Goal: Find specific page/section: Find specific page/section

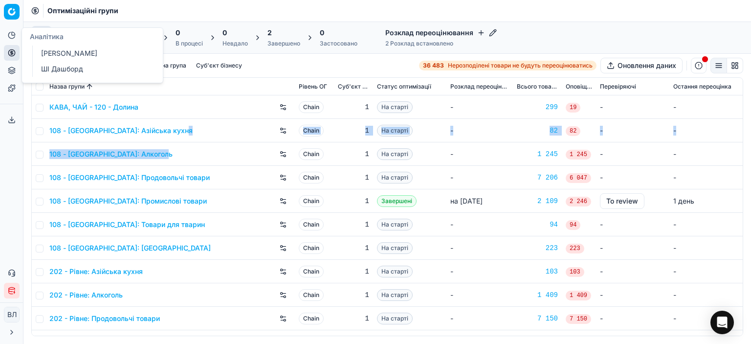
click at [193, 146] on tbody "КАВА, ЧАЙ - 120 - Долина Chain 1 На старті - 299 19 - - 108 - [GEOGRAPHIC_DATA]…" at bounding box center [387, 318] width 711 height 446
click at [128, 157] on link "108 - [GEOGRAPHIC_DATA]: Алкоголь" at bounding box center [110, 154] width 123 height 10
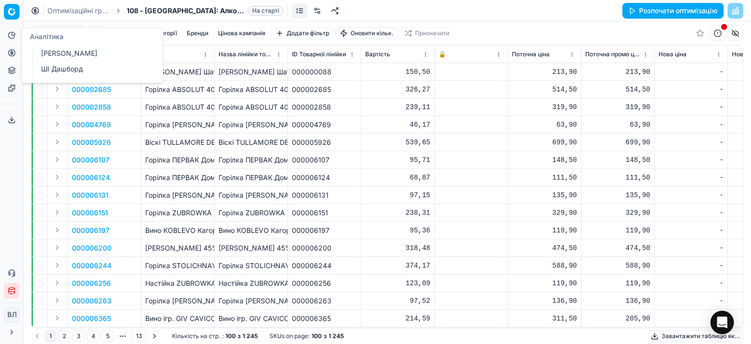
click at [8, 37] on icon at bounding box center [12, 35] width 8 height 8
click at [12, 15] on html "Pricing platform Аналітика Цінова оптимізація Асортимент продукції Шаблони Серв…" at bounding box center [375, 172] width 751 height 344
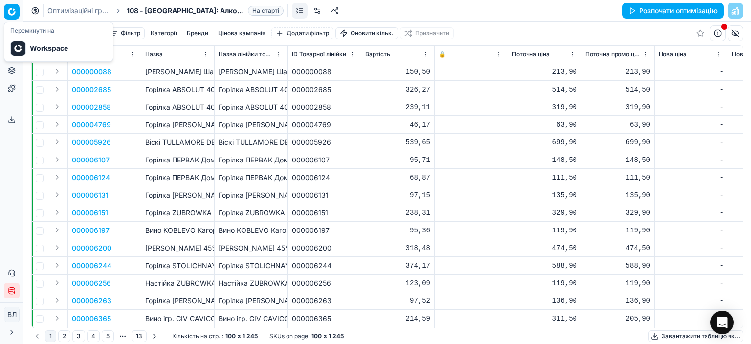
click at [12, 11] on html "Pricing platform Аналітика Цінова оптимізація Асортимент продукції Шаблони Серв…" at bounding box center [375, 172] width 751 height 344
click at [10, 40] on button "Аналітика" at bounding box center [12, 35] width 16 height 16
click at [113, 7] on ol "Оптимізаційні групи 108 - [GEOGRAPHIC_DATA]: Алкоголь На старті" at bounding box center [165, 11] width 236 height 10
click at [119, 12] on icon "breadcrumb" at bounding box center [118, 10] width 7 height 7
click at [117, 10] on icon "breadcrumb" at bounding box center [118, 10] width 7 height 7
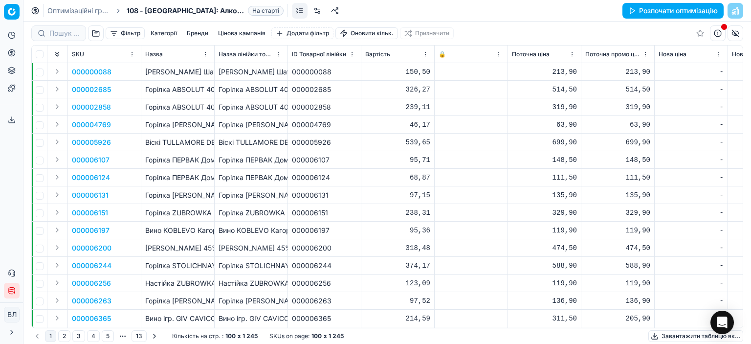
click at [261, 13] on span "На старті" at bounding box center [266, 11] width 36 height 10
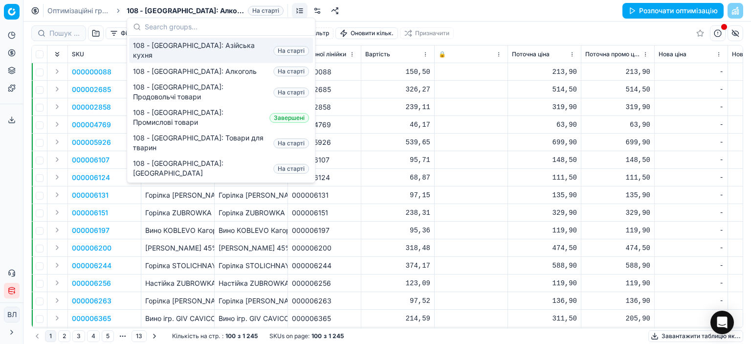
click at [211, 9] on span "108 - [GEOGRAPHIC_DATA]: Алкоголь" at bounding box center [185, 11] width 117 height 10
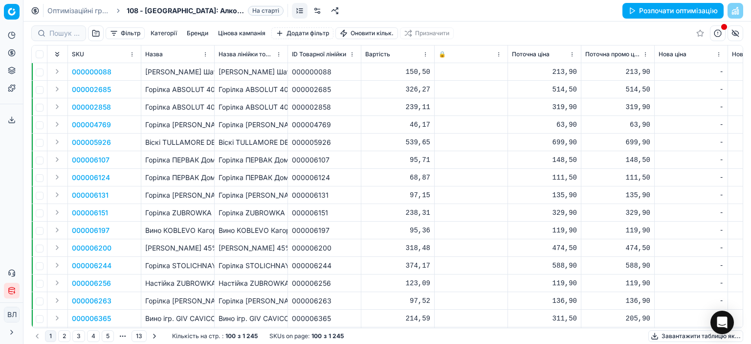
click at [251, 7] on span "На старті" at bounding box center [266, 11] width 36 height 10
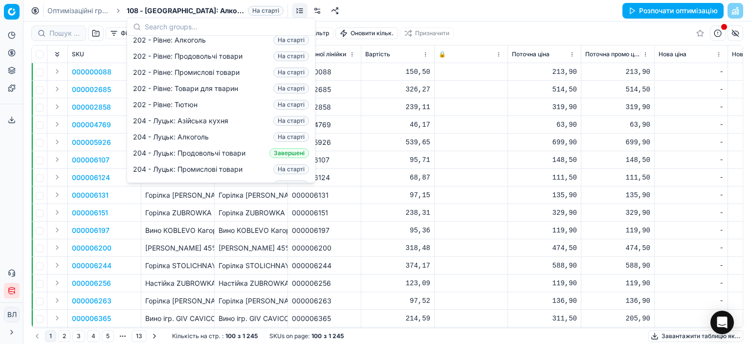
scroll to position [202, 0]
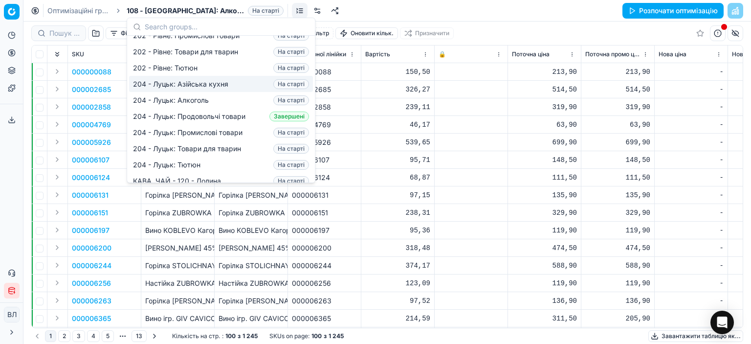
click at [412, 7] on div "Оптимізаційні групи 108 - [GEOGRAPHIC_DATA]: Алкоголь На старті Розпочати оптим…" at bounding box center [387, 11] width 728 height 22
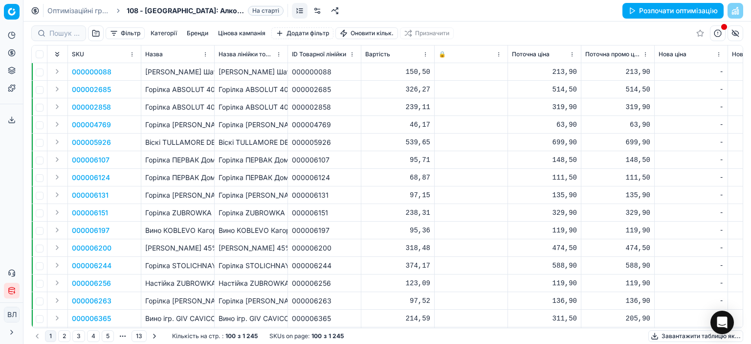
click at [15, 8] on html "Pricing platform Аналітика Цінова оптимізація Асортимент продукції Шаблони Серв…" at bounding box center [375, 172] width 751 height 344
click at [23, 50] on div at bounding box center [18, 49] width 16 height 16
click at [162, 32] on button "Категорії" at bounding box center [164, 33] width 34 height 12
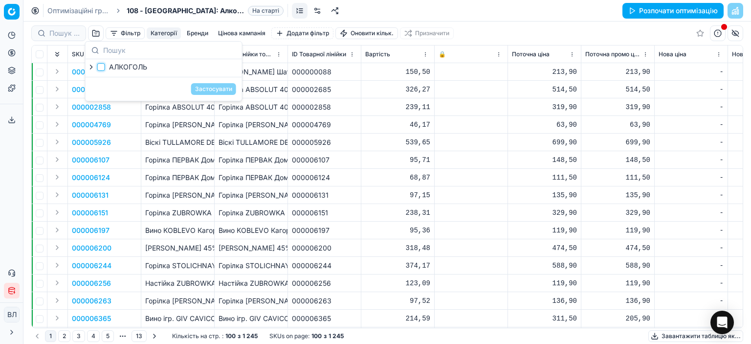
click at [104, 65] on input "АЛКОГОЛЬ" at bounding box center [101, 67] width 8 height 8
click at [101, 66] on input "АЛКОГОЛЬ" at bounding box center [101, 67] width 8 height 8
click at [102, 68] on input "АЛКОГОЛЬ" at bounding box center [101, 67] width 8 height 8
checkbox input "true"
click at [215, 88] on button "Застосувати" at bounding box center [213, 89] width 45 height 12
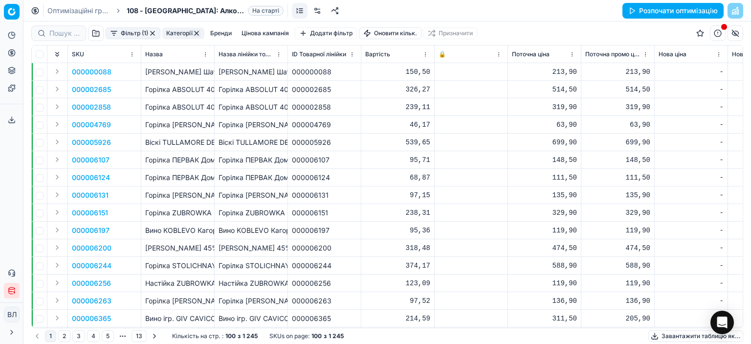
click at [153, 33] on button "button" at bounding box center [153, 33] width 8 height 8
click at [167, 33] on button "Категорії" at bounding box center [164, 33] width 34 height 12
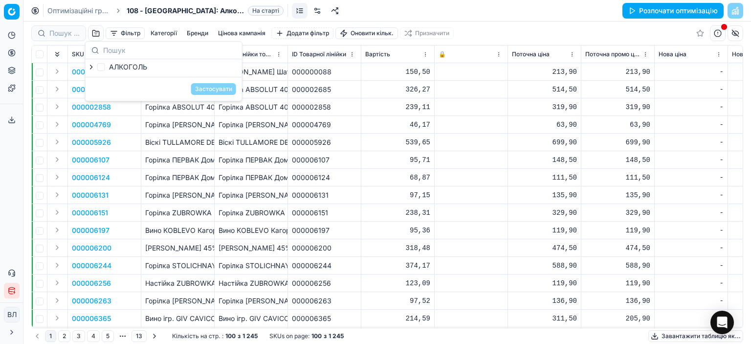
click at [188, 31] on button "Бренди" at bounding box center [197, 33] width 29 height 12
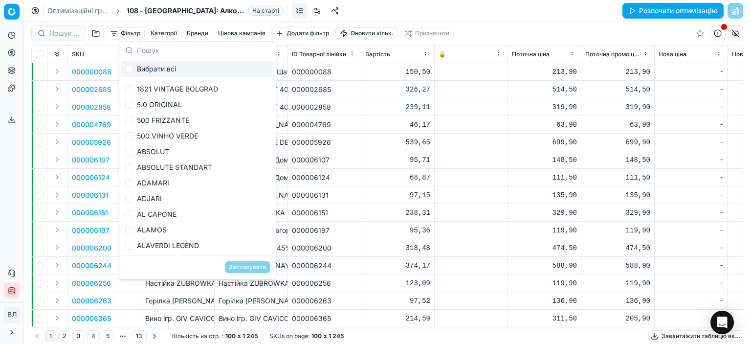
click at [227, 30] on button "Цінова кампанія" at bounding box center [241, 33] width 55 height 12
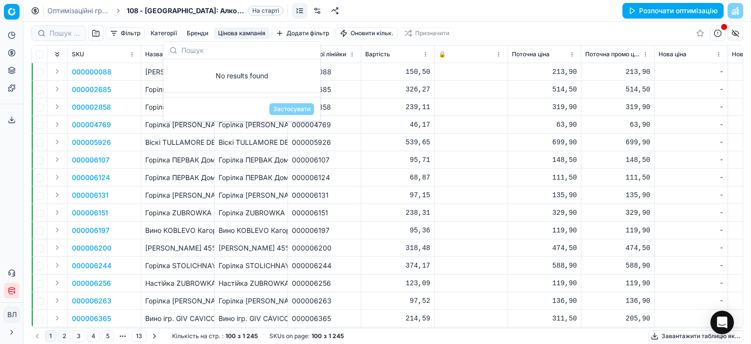
click at [66, 10] on link "Оптимізаційні групи" at bounding box center [78, 11] width 63 height 10
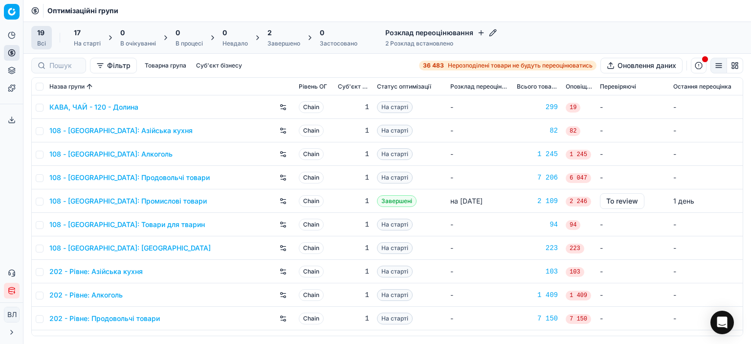
click at [80, 40] on div "На старті" at bounding box center [87, 44] width 27 height 8
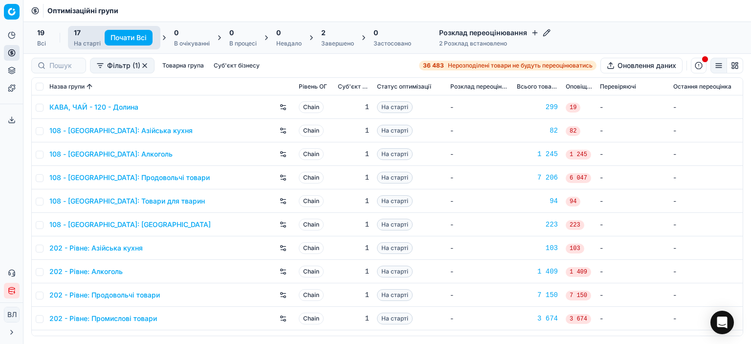
click at [127, 38] on button "Почати Всі" at bounding box center [129, 38] width 48 height 16
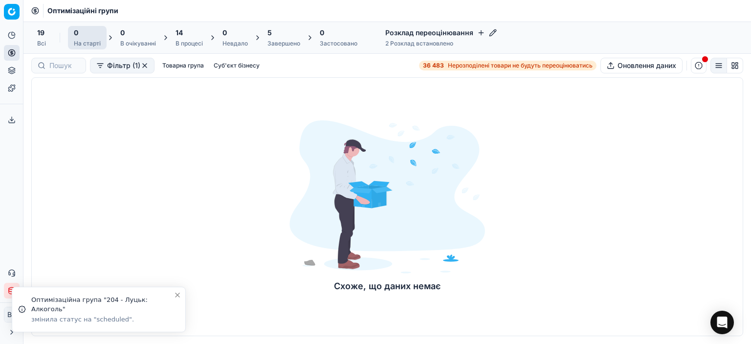
click at [45, 37] on div "19" at bounding box center [41, 33] width 9 height 10
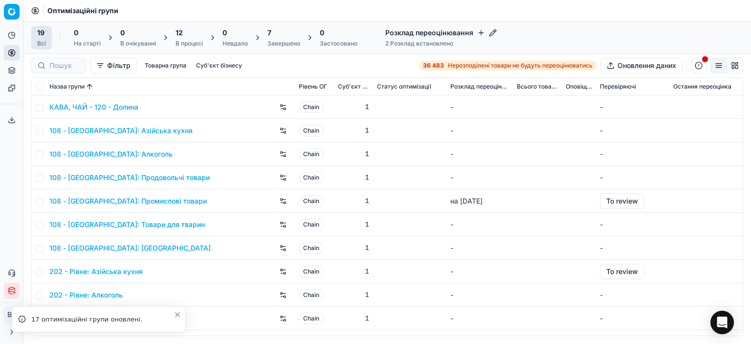
click at [73, 33] on div "0 На старті" at bounding box center [87, 37] width 39 height 23
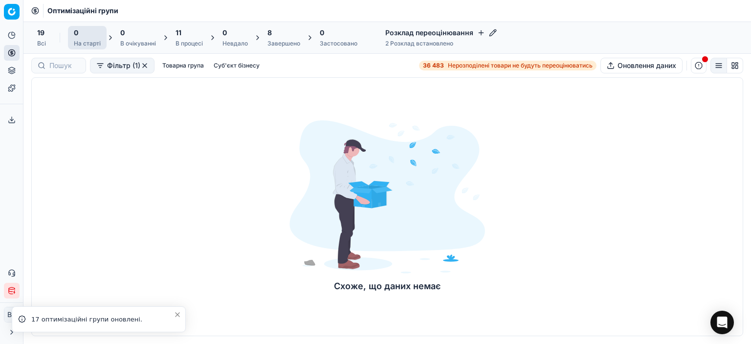
click at [120, 33] on span "0" at bounding box center [122, 33] width 4 height 10
click at [92, 33] on div "0" at bounding box center [87, 33] width 27 height 10
click at [60, 10] on span "Оптимізаційні групи" at bounding box center [82, 11] width 71 height 10
click at [88, 8] on span "Оптимізаційні групи" at bounding box center [82, 11] width 71 height 10
click at [48, 31] on div "19 Всі" at bounding box center [41, 37] width 21 height 23
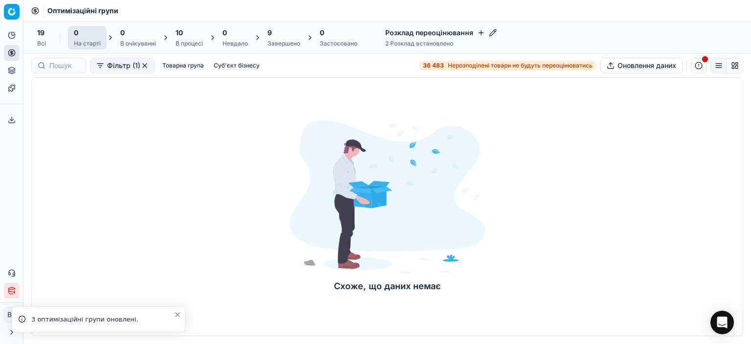
click at [41, 35] on span "19" at bounding box center [40, 33] width 7 height 10
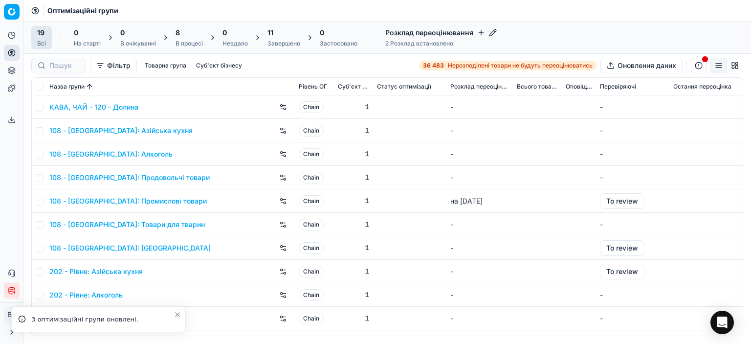
click at [113, 32] on div "19 Всі 0 На старті 0 В очікуванні 8 В процесі 0 Невдало 11 Завершено 0 Застосов…" at bounding box center [197, 37] width 332 height 23
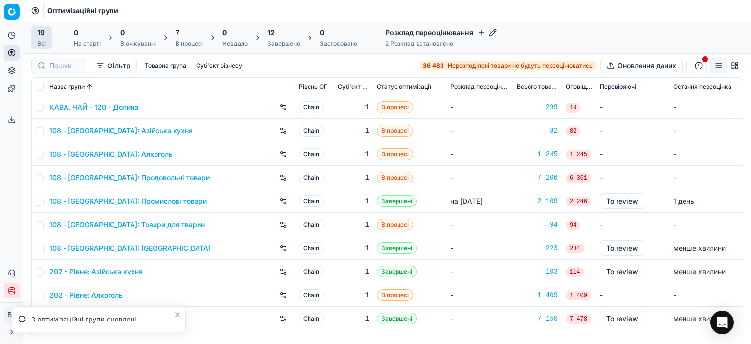
click at [109, 37] on icon at bounding box center [111, 38] width 8 height 8
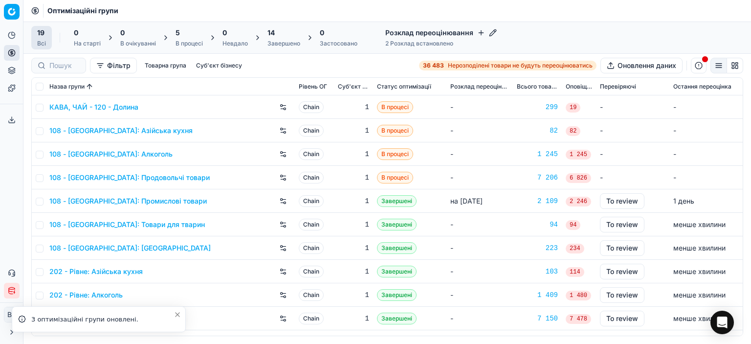
click at [110, 34] on icon at bounding box center [111, 38] width 8 height 8
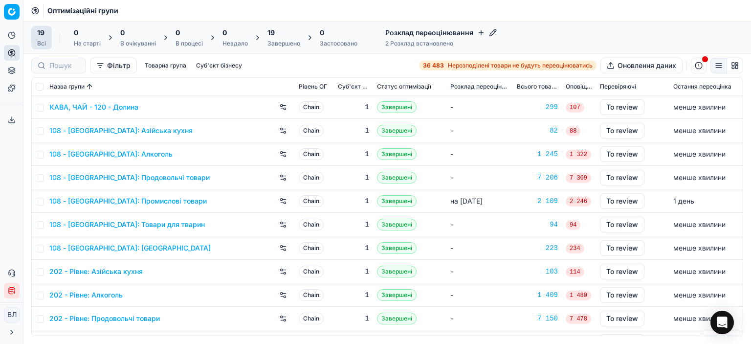
click at [64, 8] on span "Оптимізаційні групи" at bounding box center [82, 11] width 71 height 10
click at [39, 39] on div "19 Всі" at bounding box center [41, 38] width 9 height 20
click at [438, 39] on div "Розклад переоцінювання 2 Розклад встановлено" at bounding box center [441, 37] width 123 height 23
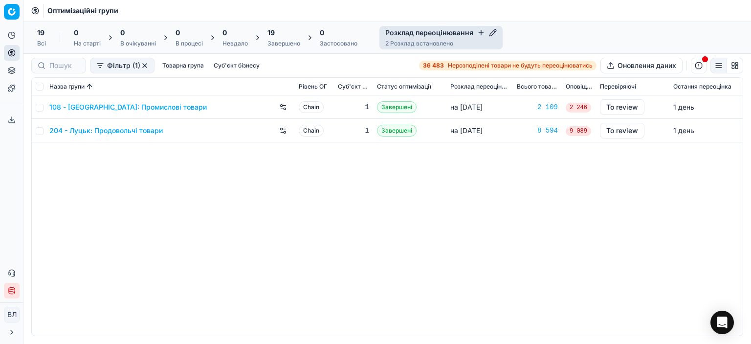
click at [219, 105] on div "108 - [GEOGRAPHIC_DATA]: Промислові товари" at bounding box center [170, 107] width 242 height 16
click at [93, 104] on link "108 - [GEOGRAPHIC_DATA]: Промислові товари" at bounding box center [128, 107] width 158 height 10
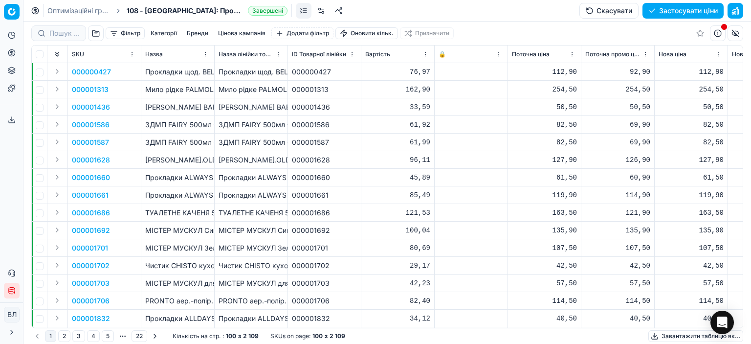
click at [215, 49] on th "Назва лінійки товарів" at bounding box center [251, 54] width 73 height 18
click at [10, 10] on html "Pricing platform Аналітика Цінова оптимізація Асортимент продукції Шаблони Серв…" at bounding box center [375, 172] width 751 height 344
click at [58, 9] on html "Pricing platform Аналітика Цінова оптимізація Асортимент продукції Шаблони Серв…" at bounding box center [375, 172] width 751 height 344
click at [68, 8] on link "Оптимізаційні групи" at bounding box center [78, 11] width 63 height 10
